Goal: Find specific page/section: Find specific page/section

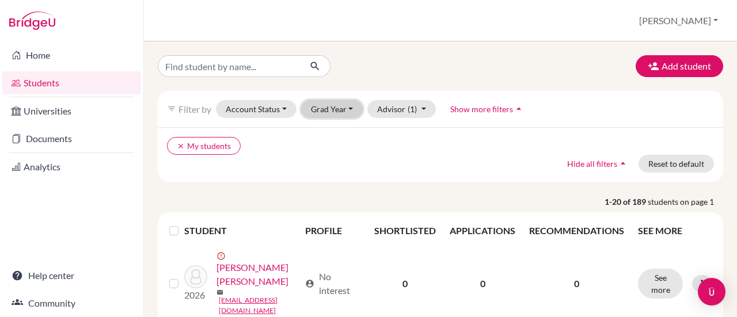
click at [336, 103] on button "Grad Year" at bounding box center [332, 109] width 62 height 18
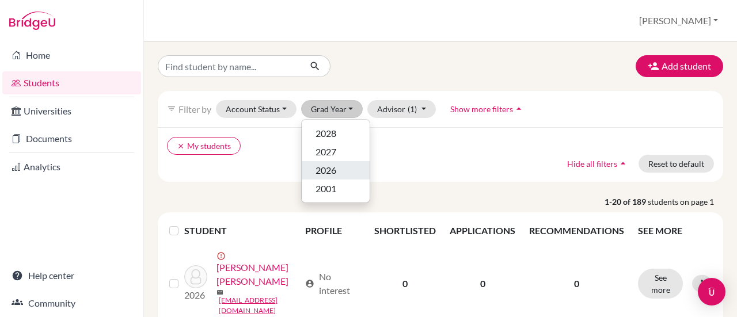
click at [331, 177] on button "2026" at bounding box center [336, 170] width 68 height 18
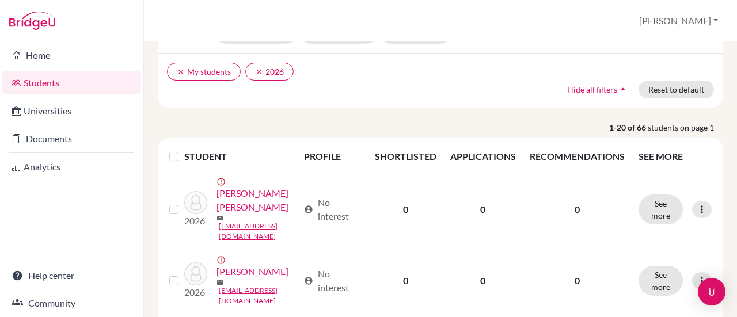
scroll to position [112, 0]
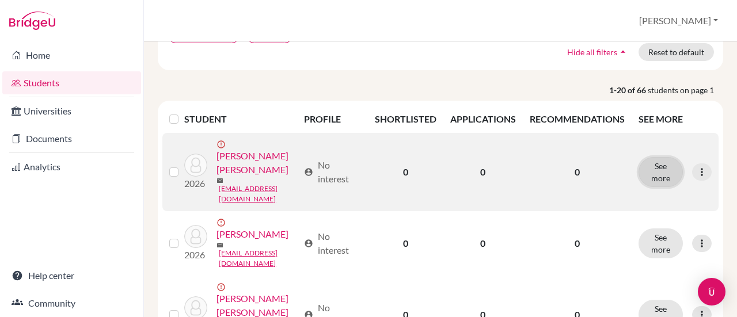
click at [660, 179] on button "See more" at bounding box center [661, 172] width 44 height 30
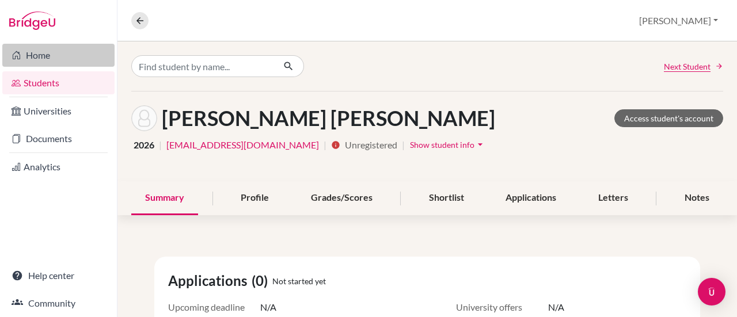
click at [35, 53] on link "Home" at bounding box center [58, 55] width 112 height 23
